Goal: Task Accomplishment & Management: Use online tool/utility

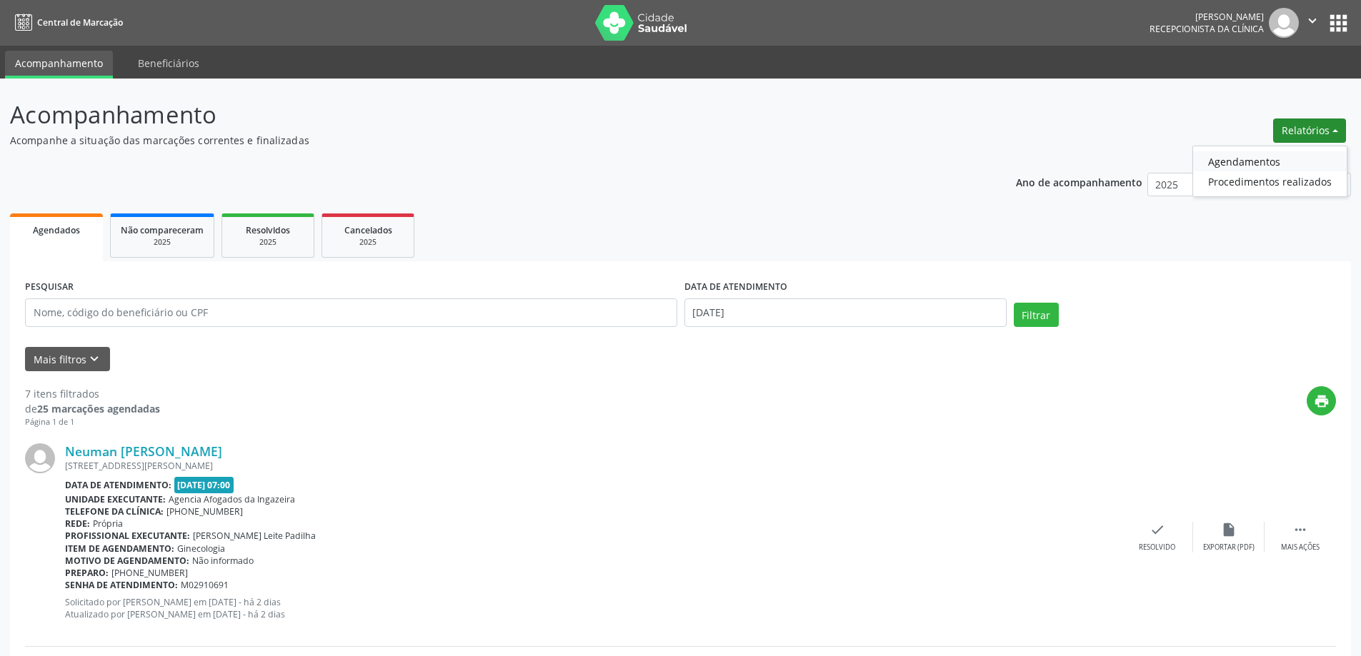
click at [1268, 156] on link "Agendamentos" at bounding box center [1270, 161] width 154 height 20
select select "8"
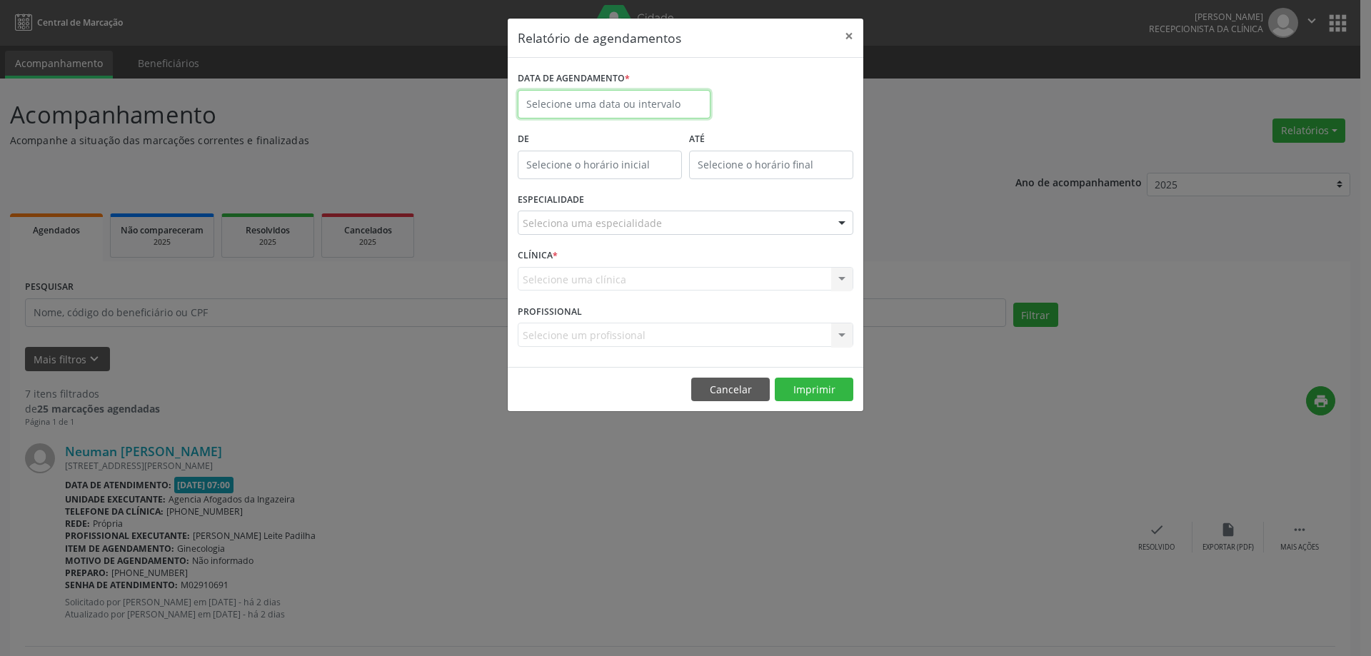
click at [650, 101] on input "text" at bounding box center [614, 104] width 193 height 29
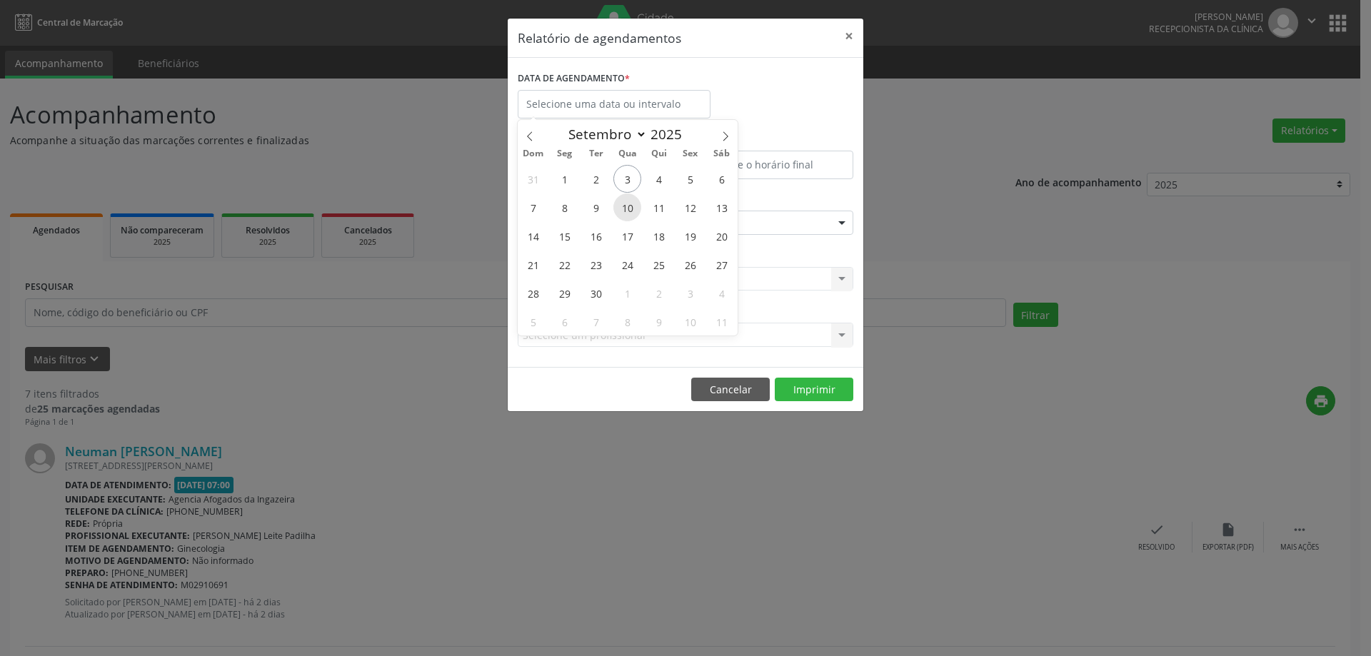
click at [625, 204] on span "10" at bounding box center [628, 208] width 28 height 28
type input "[DATE]"
click at [625, 204] on span "10" at bounding box center [628, 208] width 28 height 28
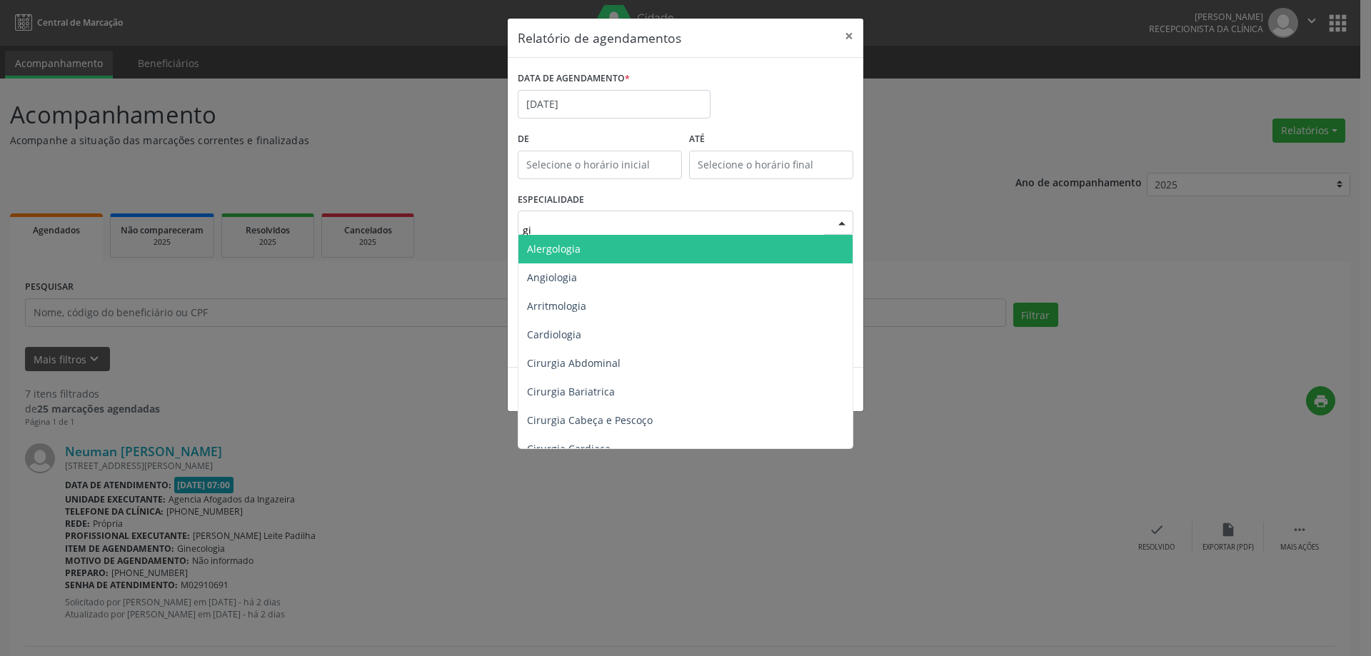
type input "gin"
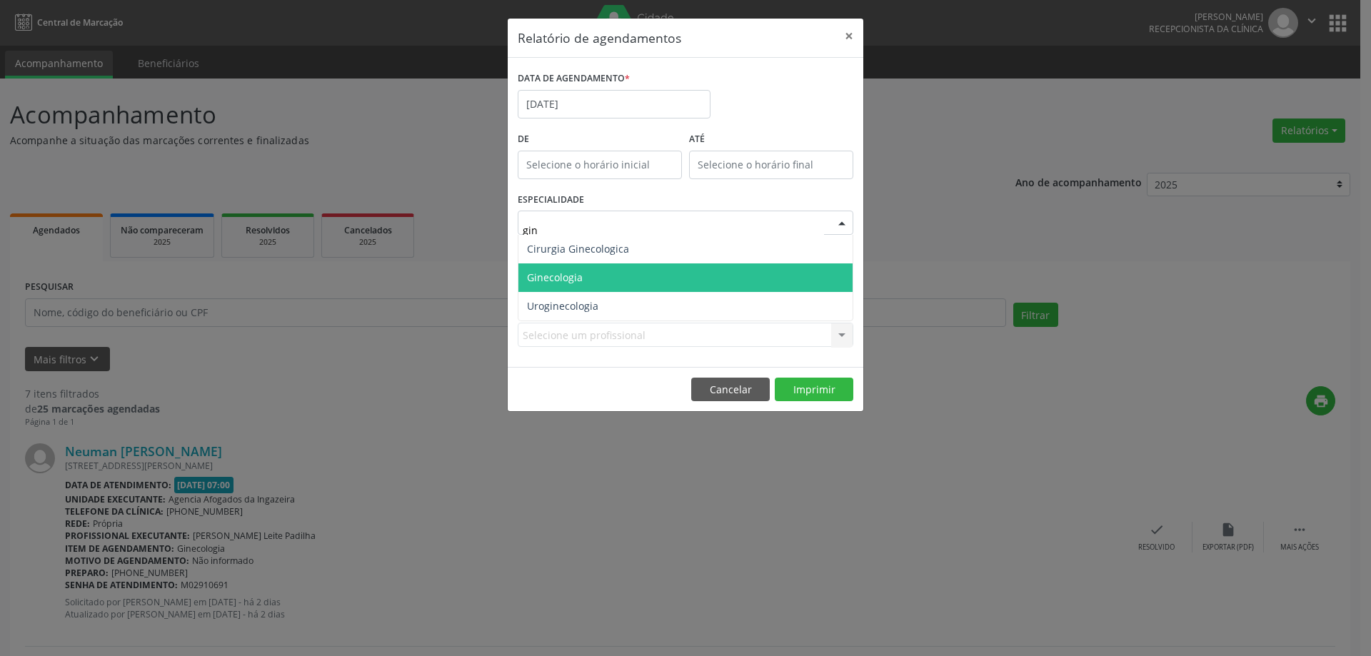
click at [606, 280] on span "Ginecologia" at bounding box center [686, 278] width 334 height 29
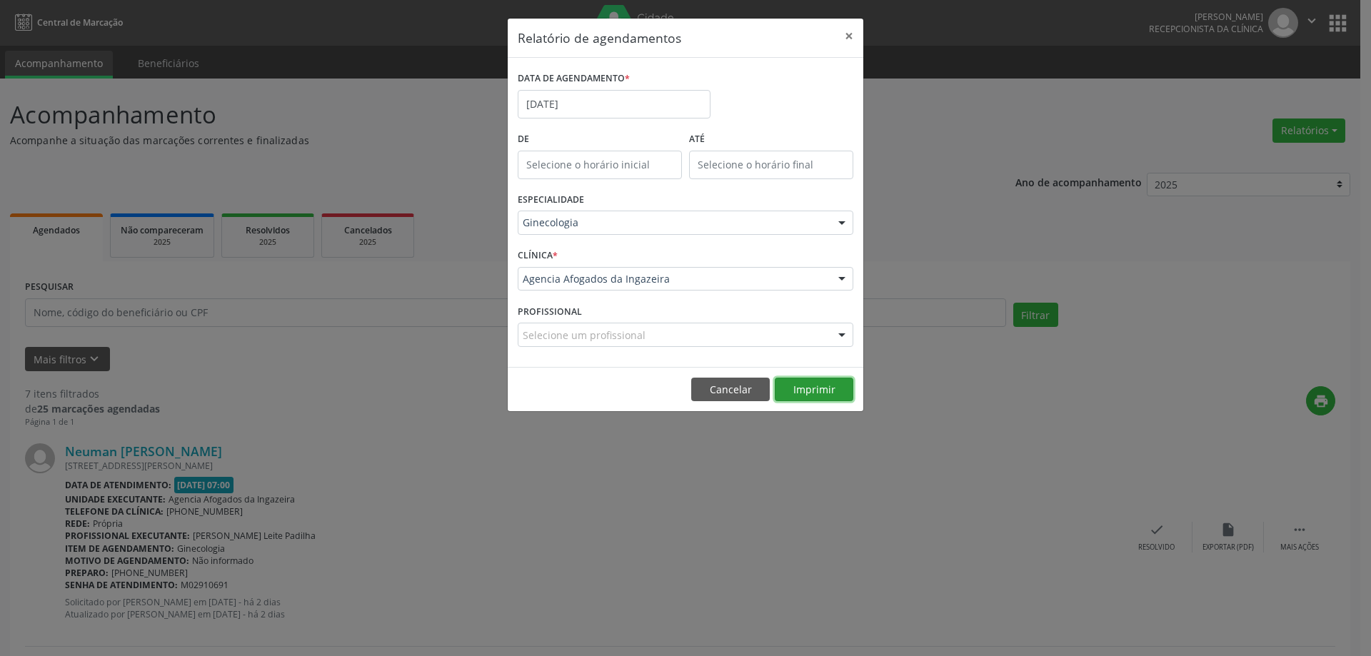
click at [816, 386] on button "Imprimir" at bounding box center [814, 390] width 79 height 24
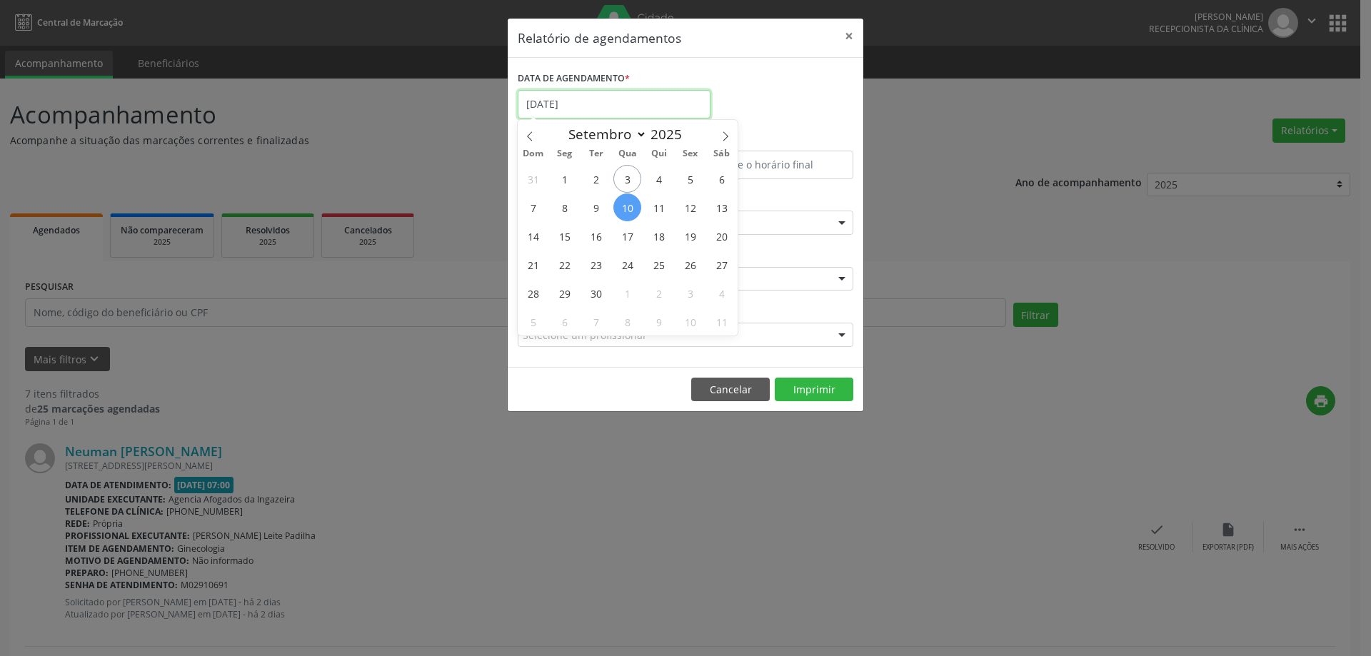
click at [535, 99] on input "[DATE]" at bounding box center [614, 104] width 193 height 29
click at [531, 132] on icon at bounding box center [529, 135] width 5 height 9
select select "7"
click at [625, 295] on span "27" at bounding box center [628, 293] width 28 height 28
type input "[DATE]"
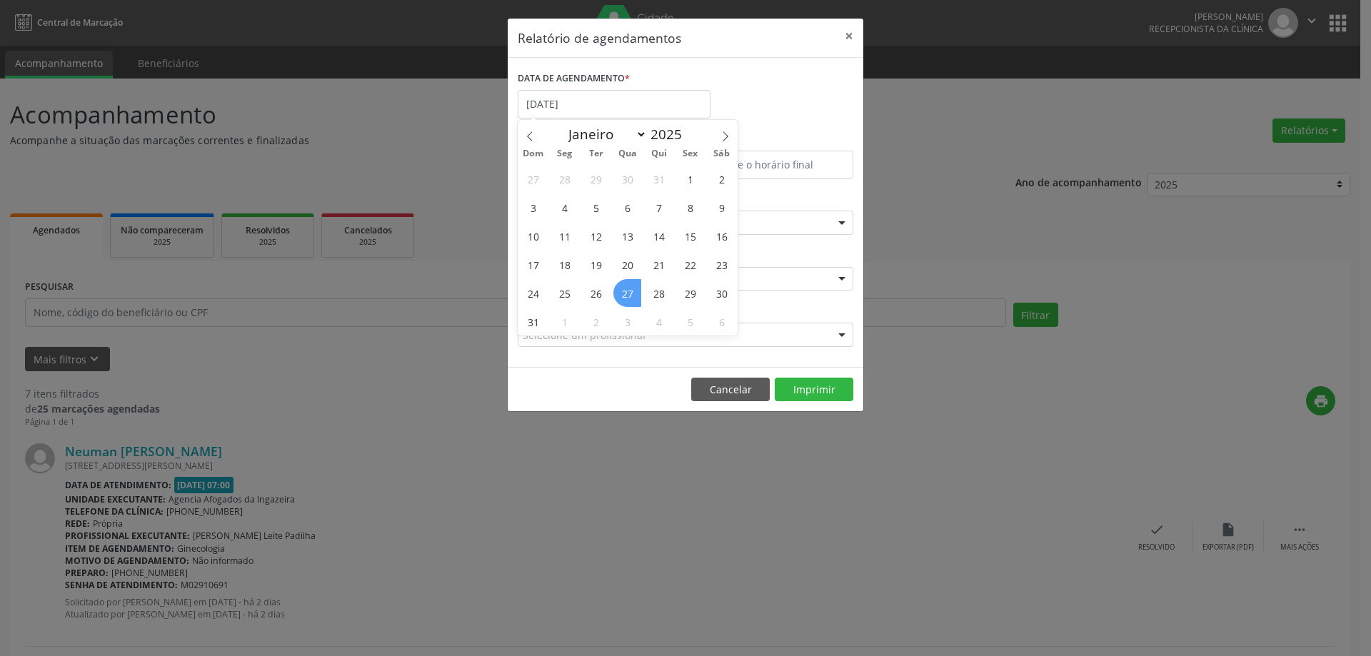
click at [625, 289] on span "27" at bounding box center [628, 293] width 28 height 28
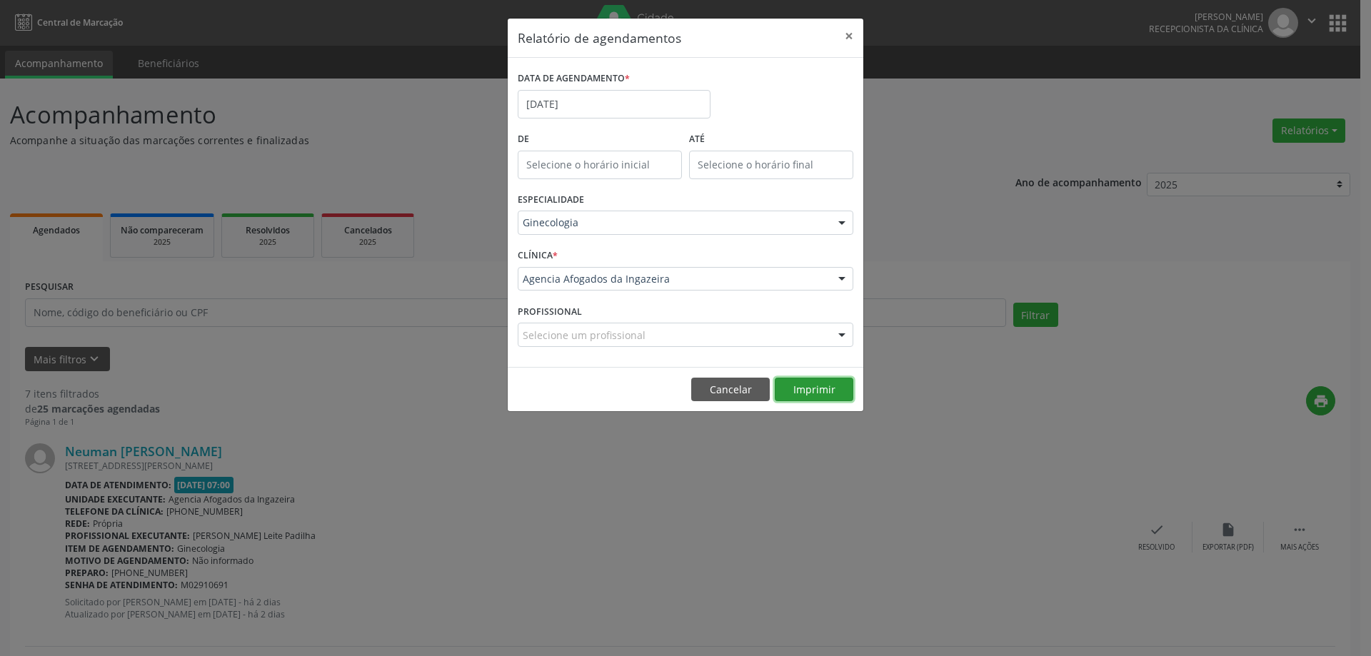
click at [814, 390] on button "Imprimir" at bounding box center [814, 390] width 79 height 24
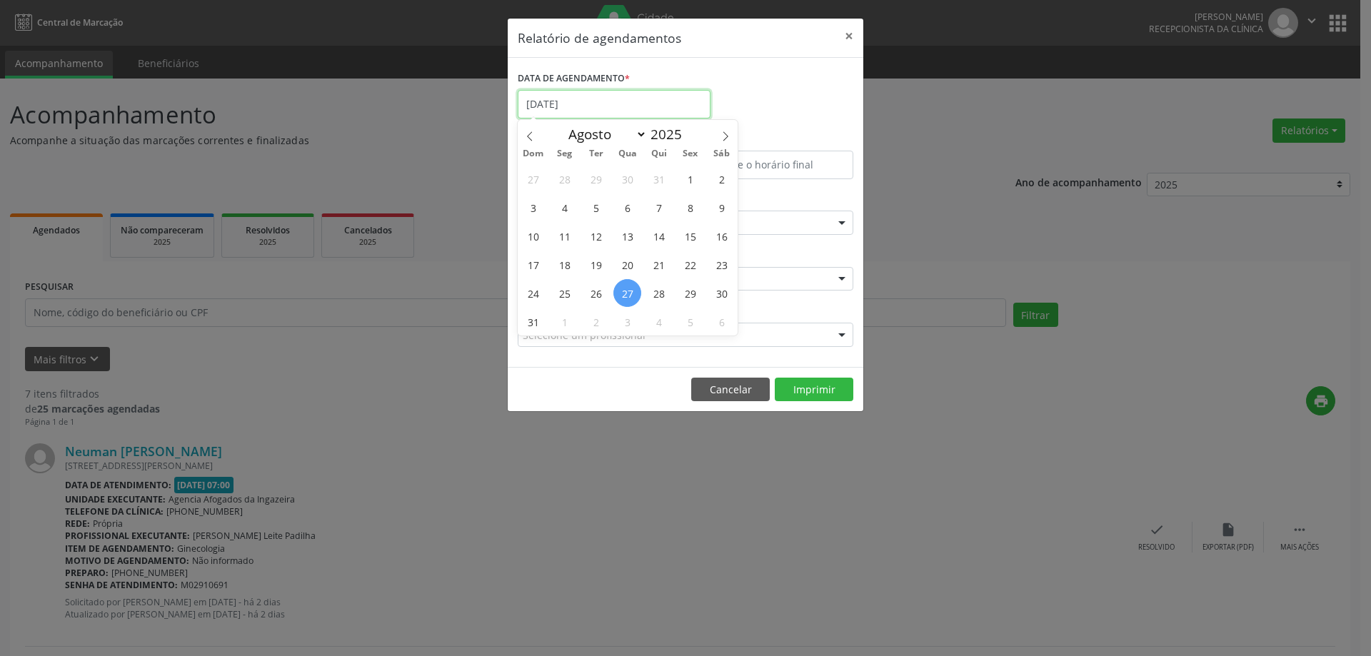
click at [532, 101] on input "[DATE]" at bounding box center [614, 104] width 193 height 29
click at [728, 134] on icon at bounding box center [726, 136] width 10 height 10
select select "8"
click at [624, 264] on span "24" at bounding box center [628, 265] width 28 height 28
type input "[DATE]"
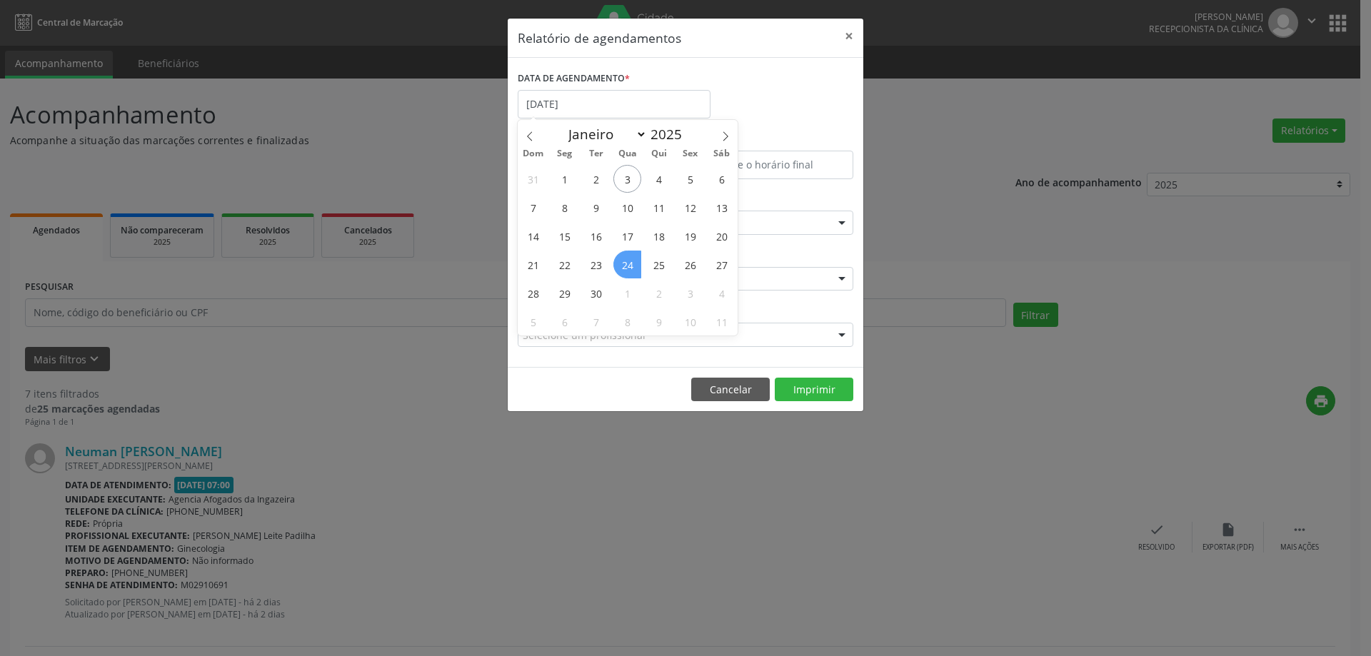
click at [624, 264] on span "24" at bounding box center [628, 265] width 28 height 28
select select "8"
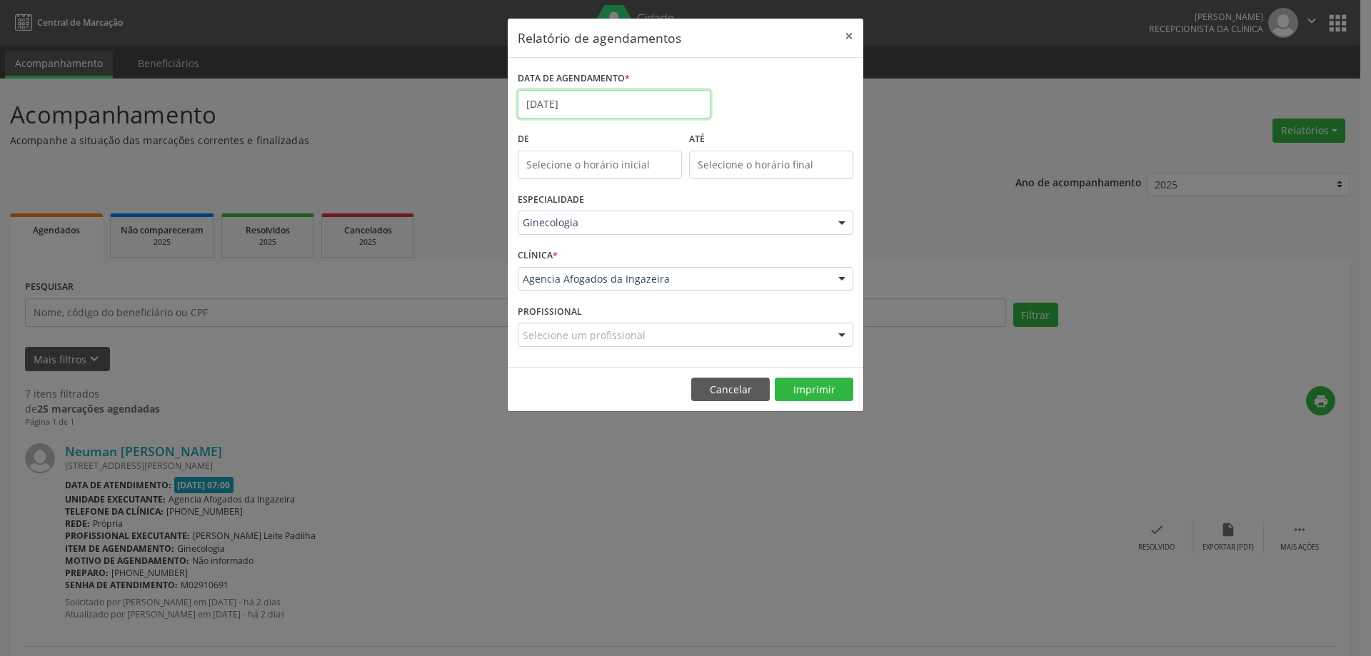
click at [560, 102] on input "[DATE]" at bounding box center [614, 104] width 193 height 29
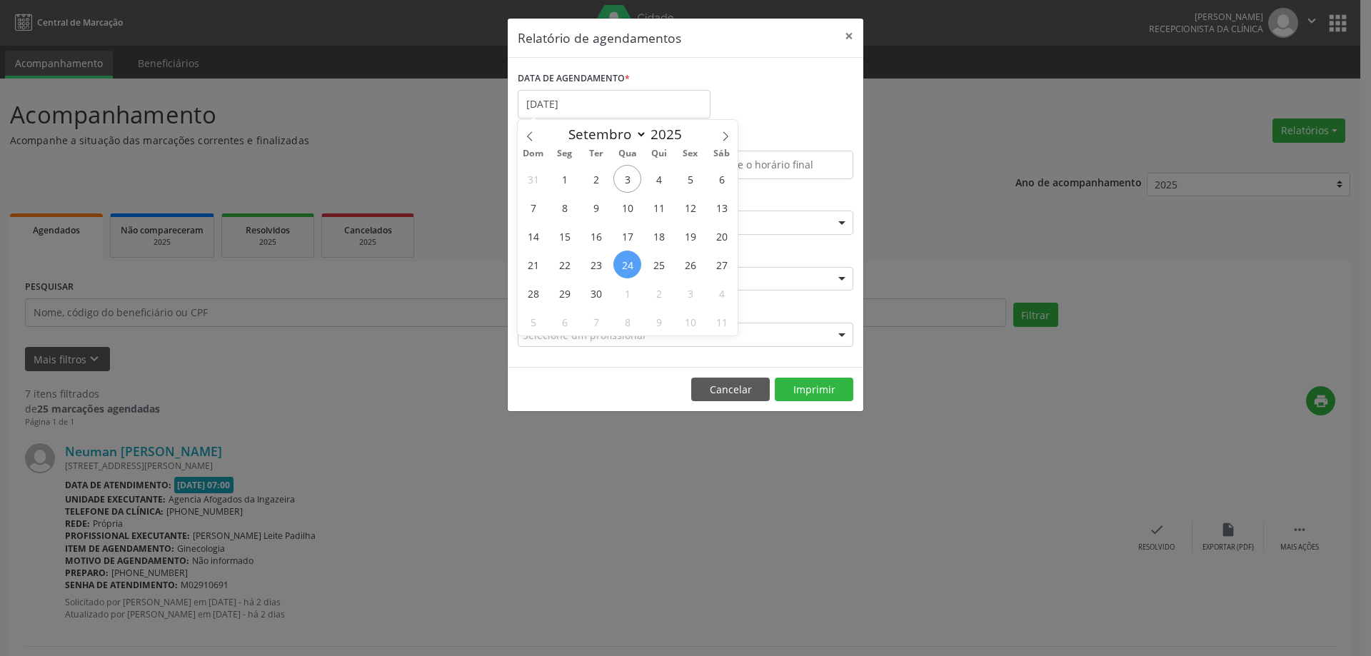
click at [629, 261] on span "24" at bounding box center [628, 265] width 28 height 28
type input "[DATE]"
click at [629, 261] on span "24" at bounding box center [628, 265] width 28 height 28
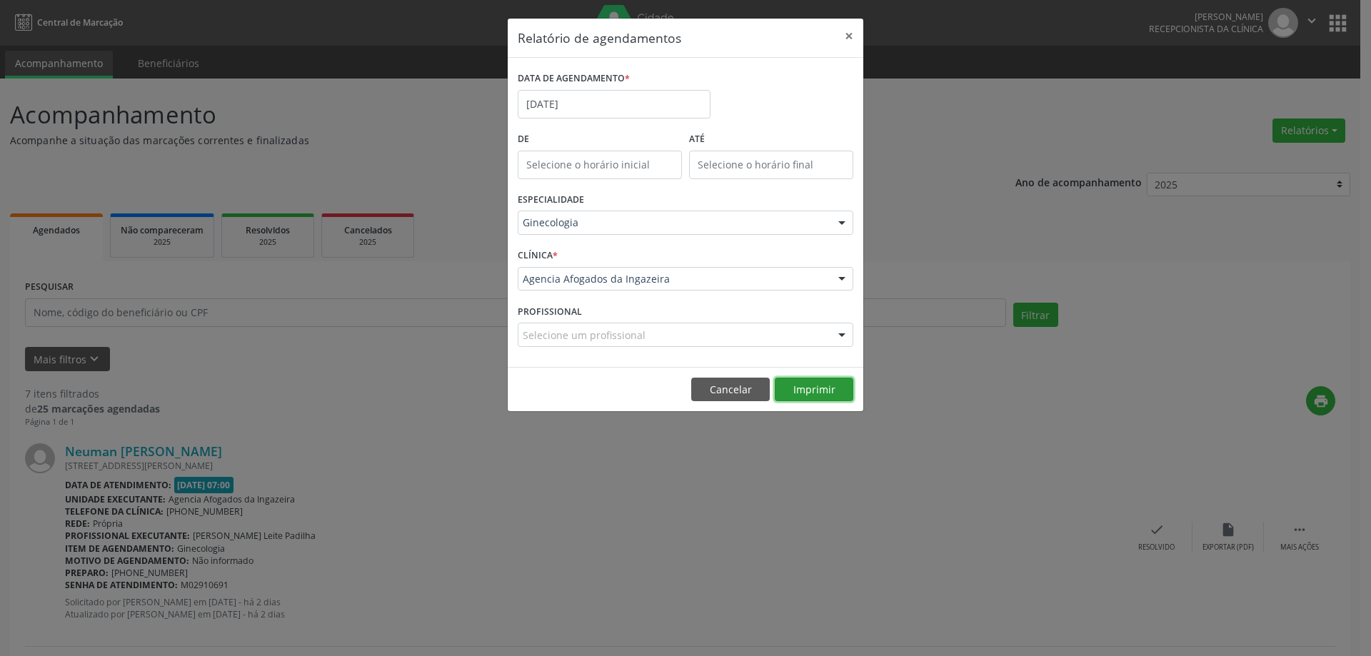
click at [816, 388] on button "Imprimir" at bounding box center [814, 390] width 79 height 24
click at [810, 389] on button "Imprimir" at bounding box center [814, 390] width 79 height 24
